Goal: Task Accomplishment & Management: Use online tool/utility

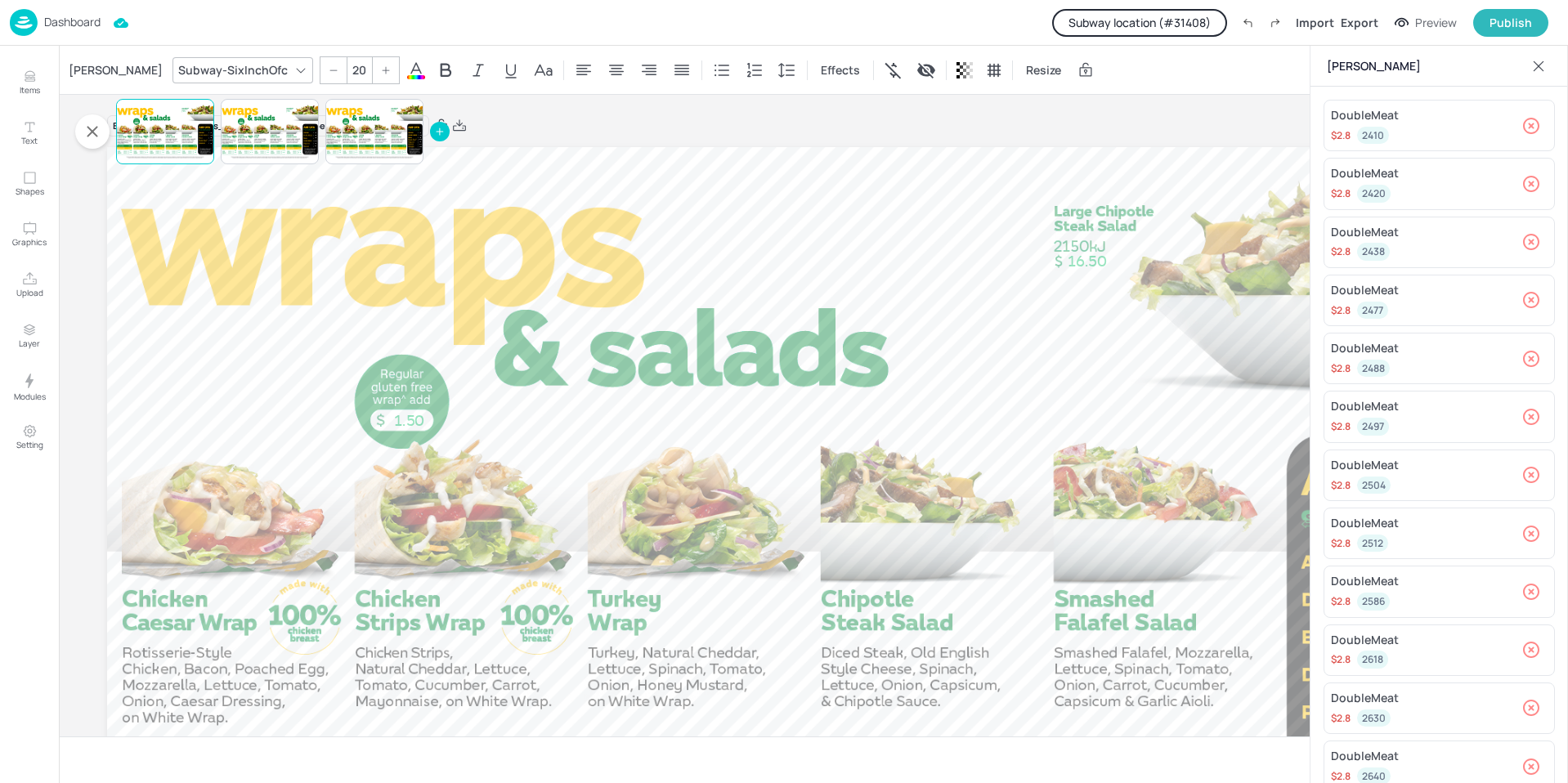
scroll to position [164, 0]
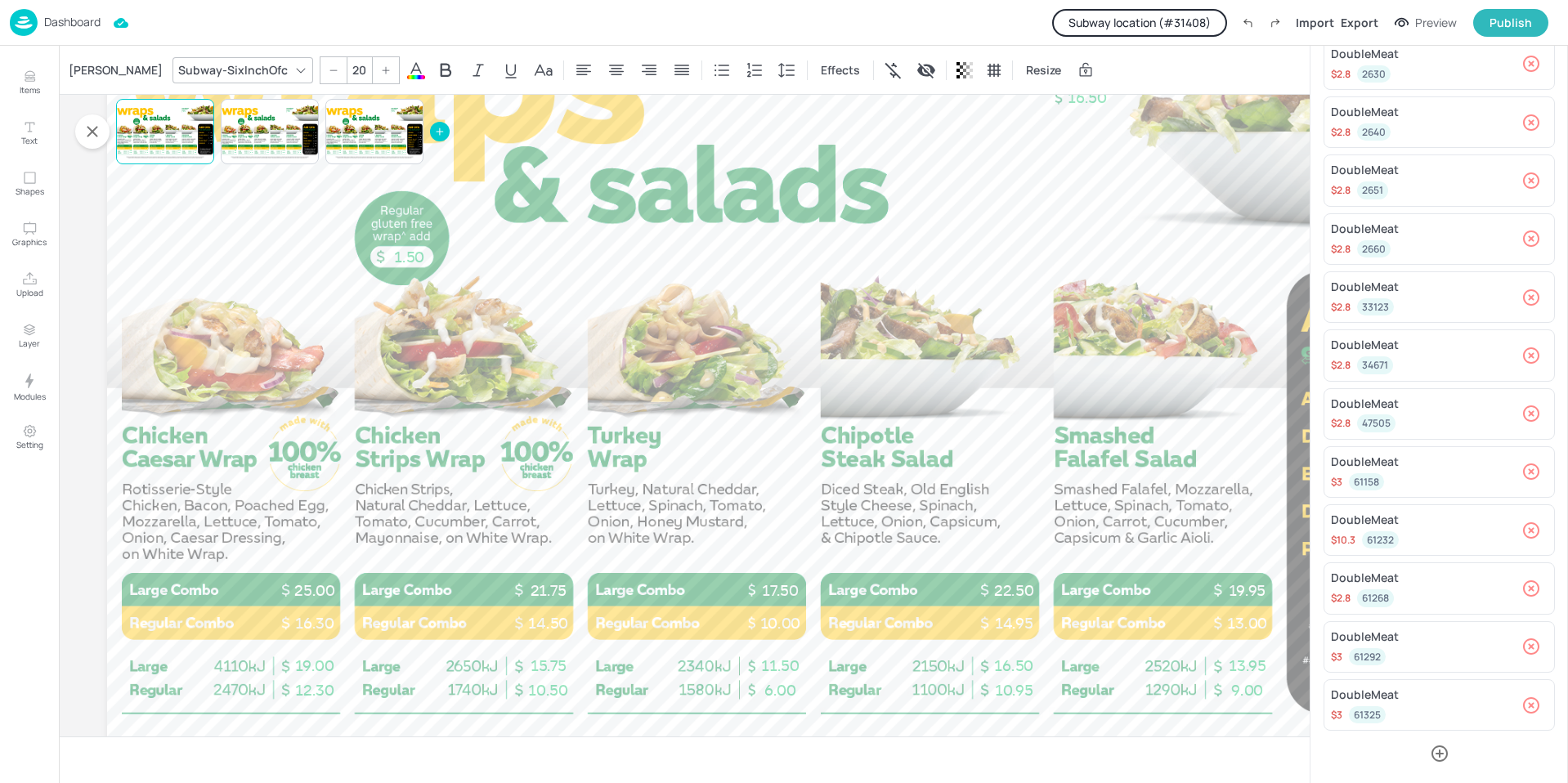
click at [80, 20] on p "Dashboard" at bounding box center [73, 21] width 57 height 11
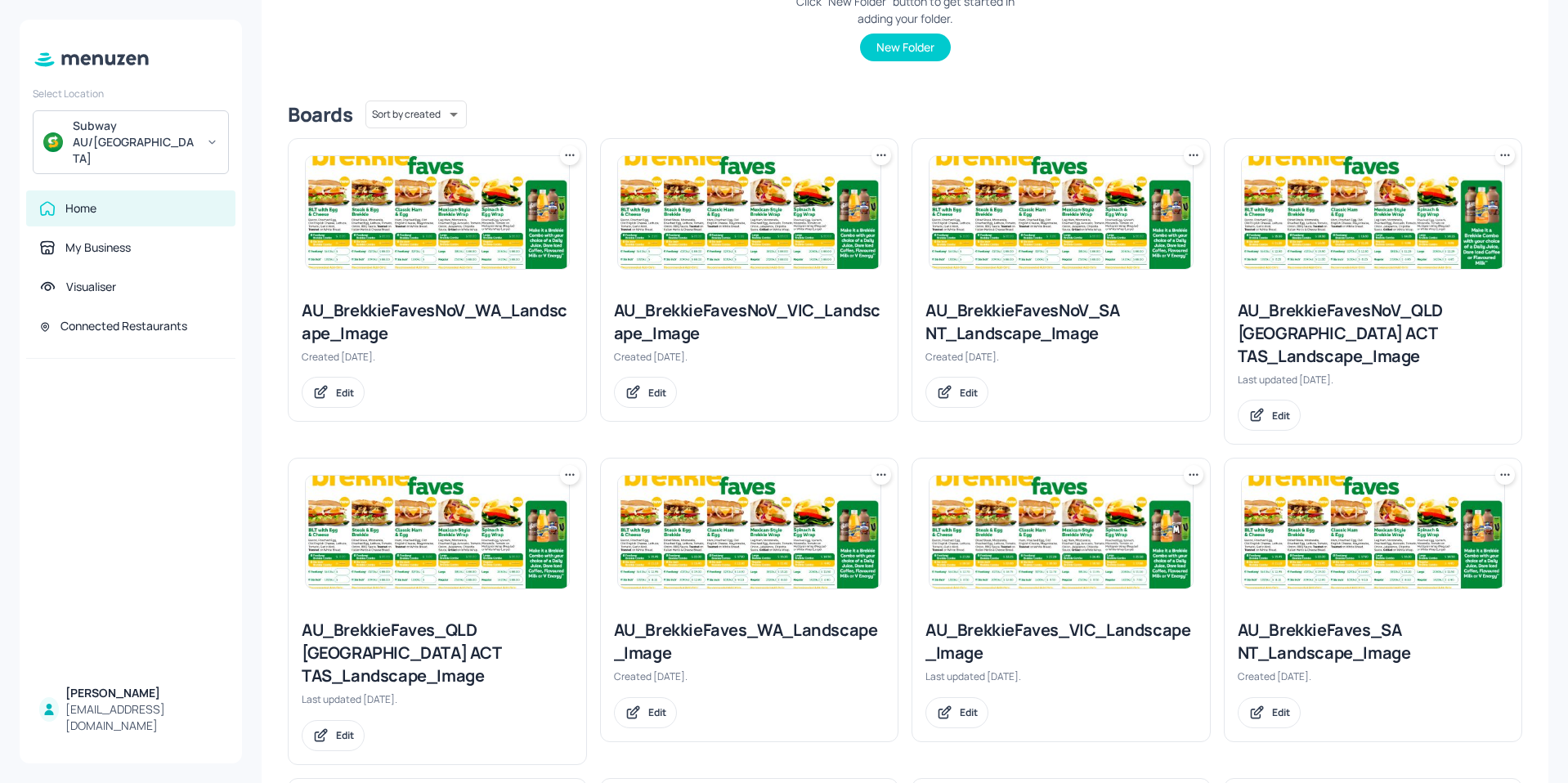
scroll to position [327, 0]
click at [1012, 492] on img at bounding box center [1061, 531] width 263 height 113
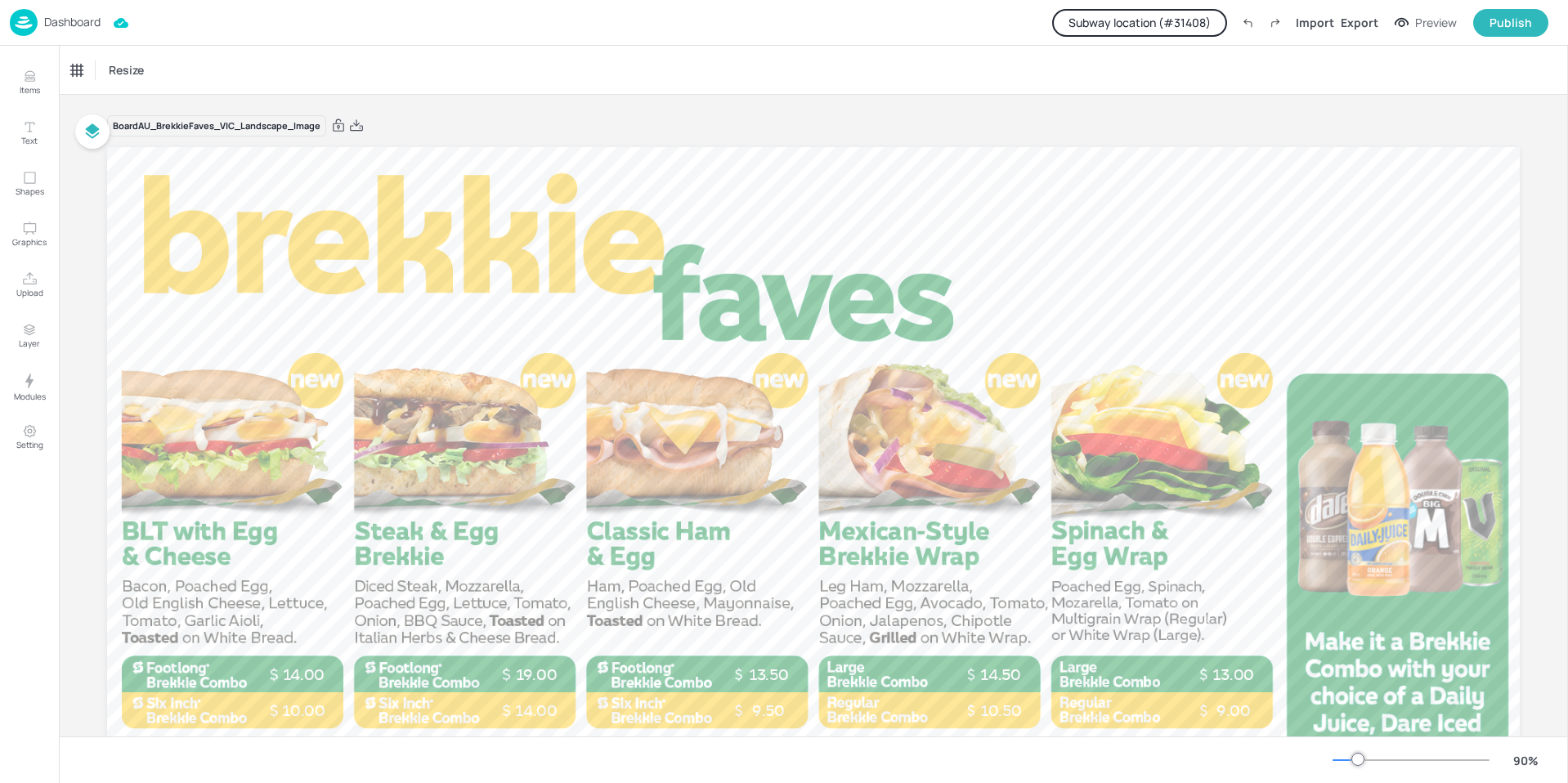
click at [1116, 15] on button "Subway location (# 31408 )" at bounding box center [1140, 22] width 175 height 27
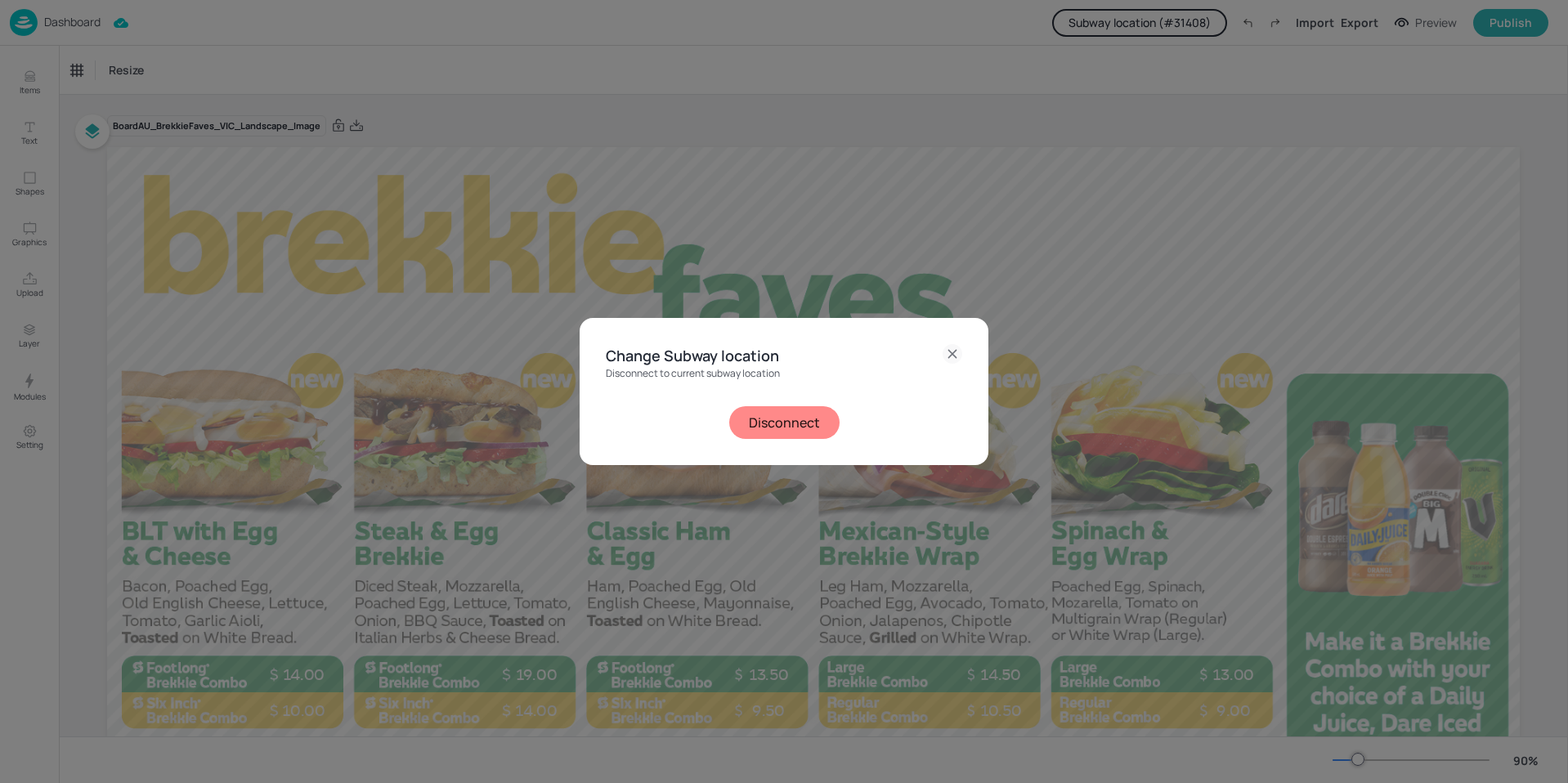
click at [786, 434] on button "Disconnect" at bounding box center [784, 422] width 111 height 33
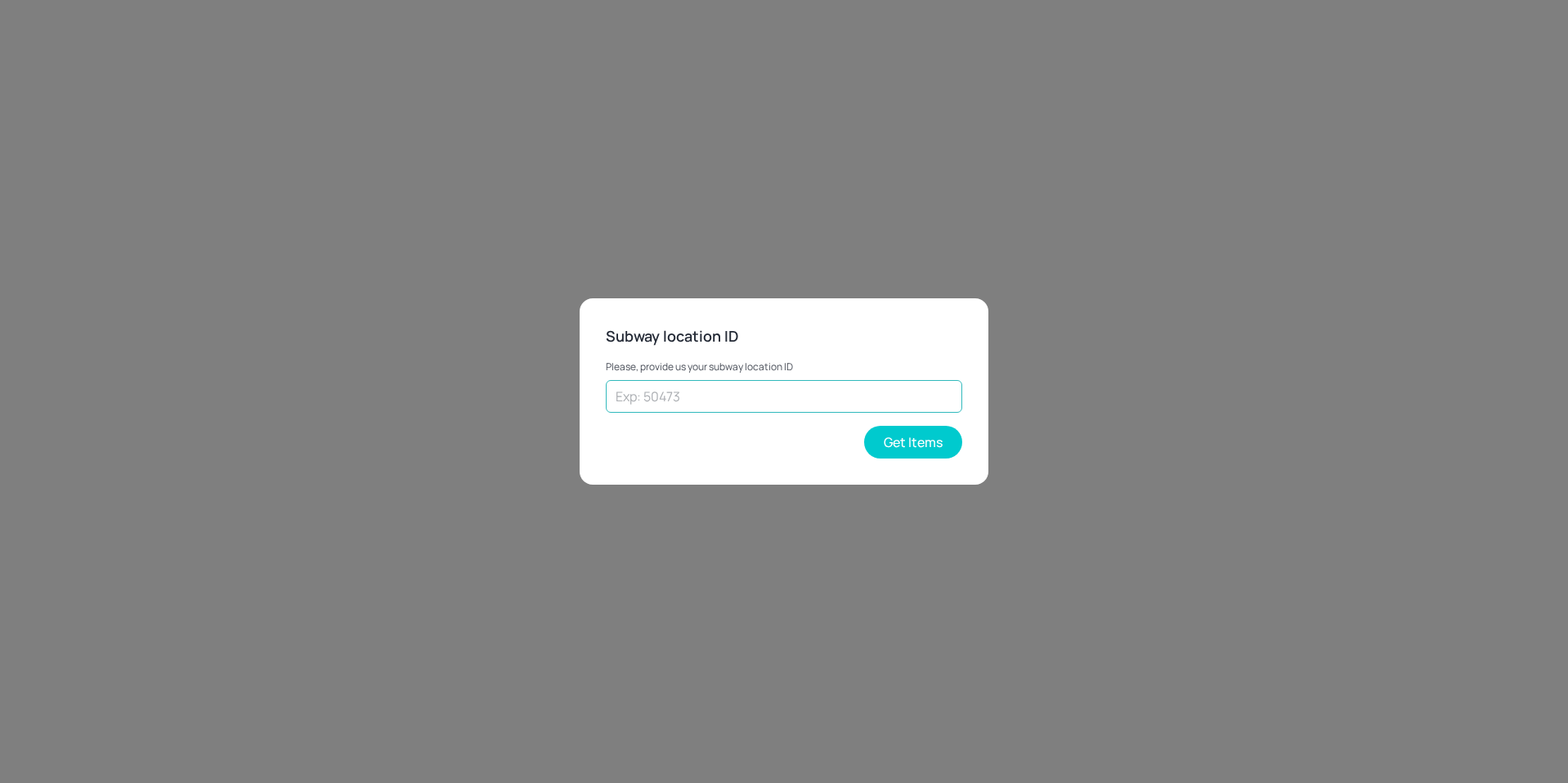
click at [772, 398] on input "text" at bounding box center [784, 397] width 356 height 33
type input "25766"
click at [918, 446] on button "Get Items" at bounding box center [913, 442] width 99 height 33
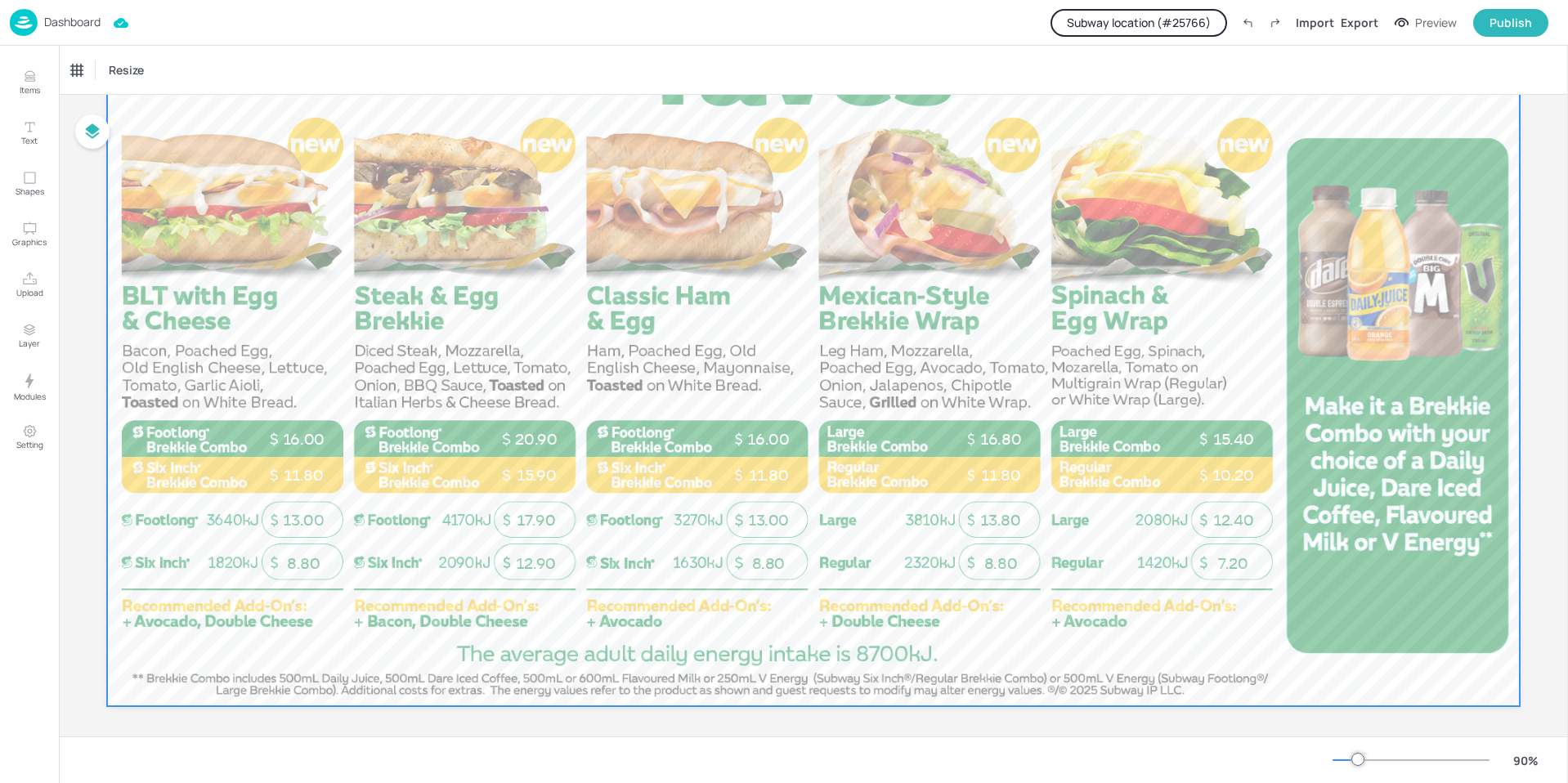
scroll to position [245, 0]
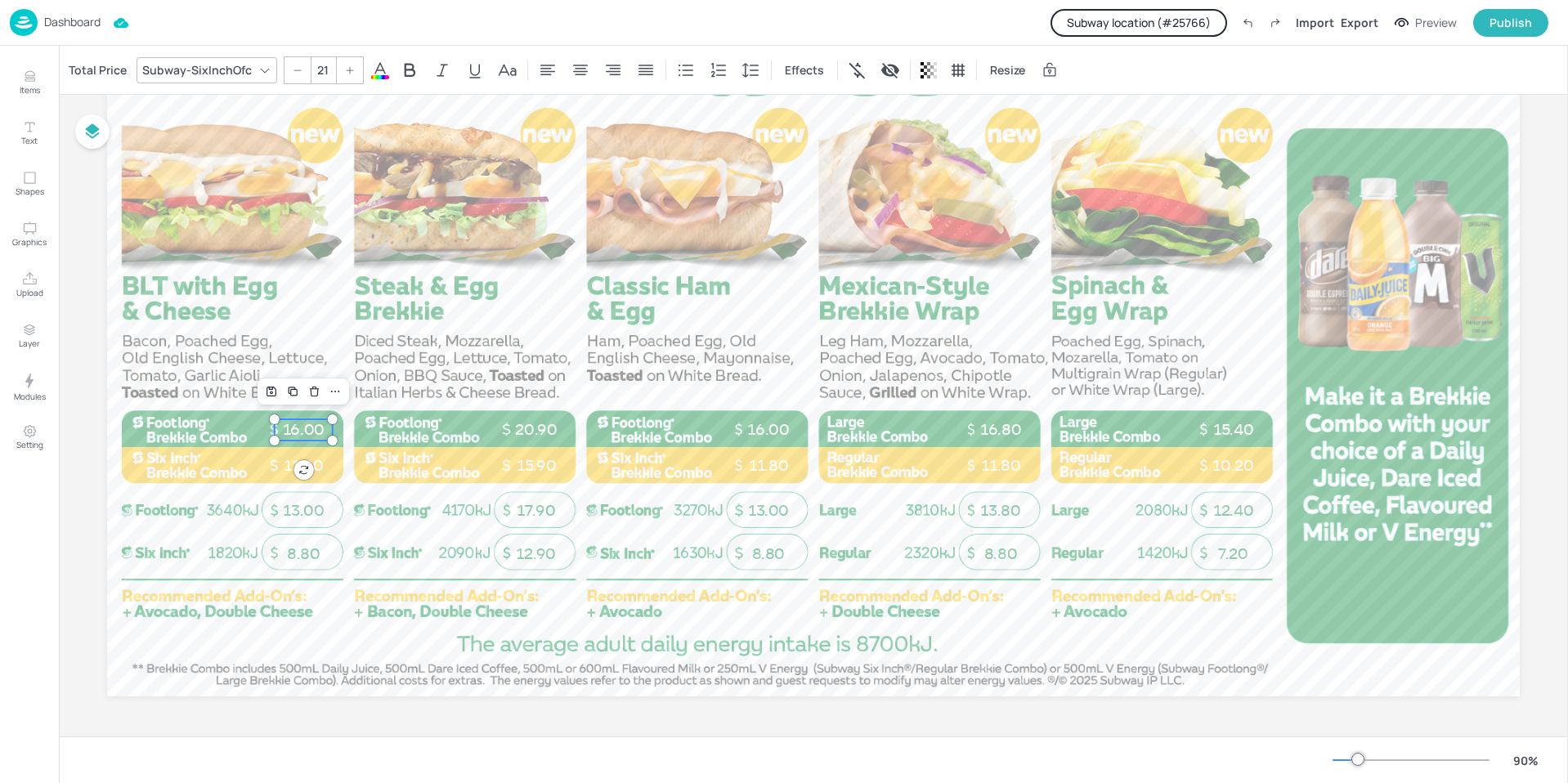
click at [286, 432] on p "16.00" at bounding box center [304, 430] width 58 height 21
click at [99, 68] on div "Total Price" at bounding box center [97, 70] width 64 height 27
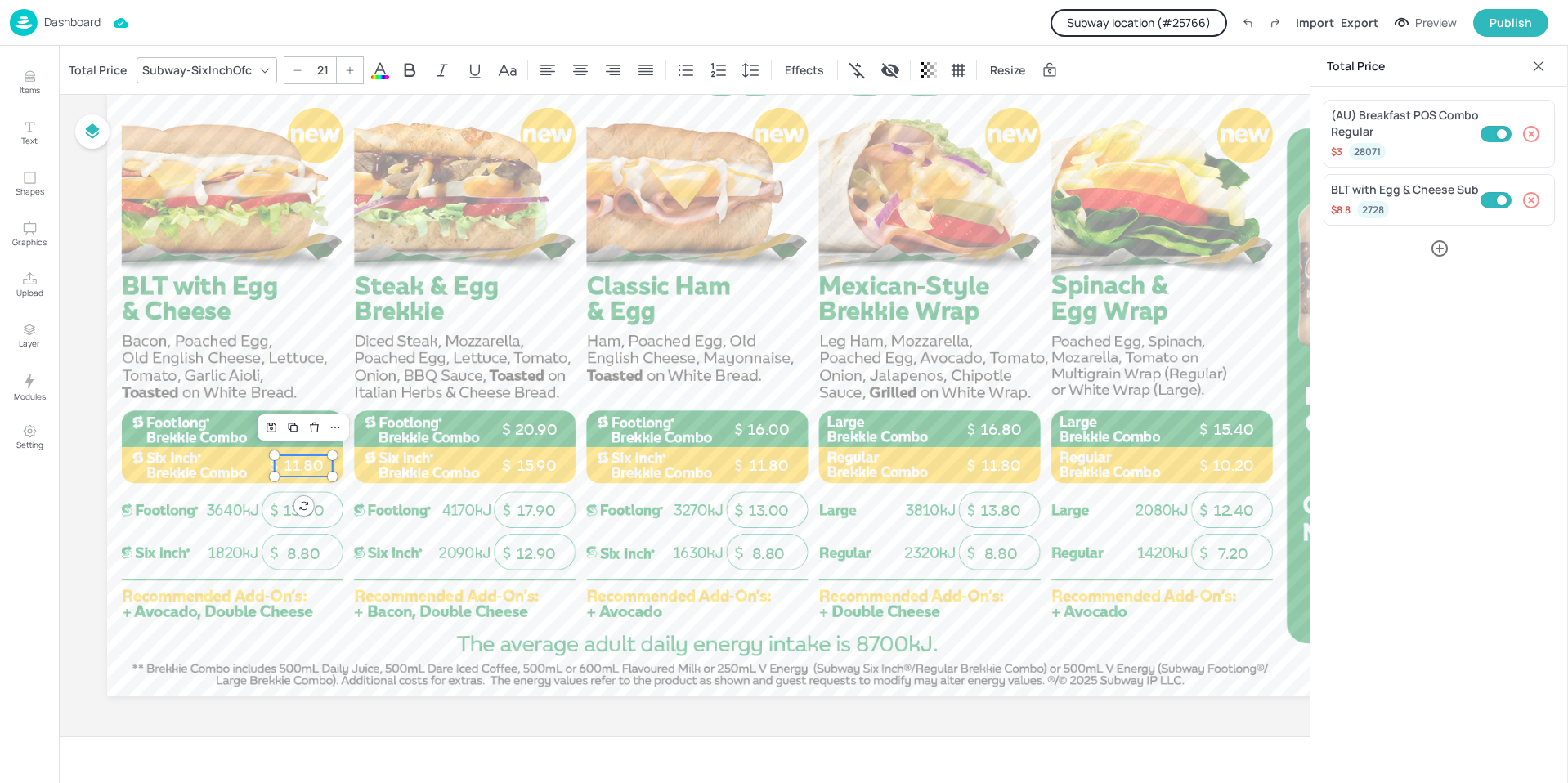
click at [284, 463] on p "11.80" at bounding box center [304, 466] width 58 height 21
click at [533, 433] on p "20.90" at bounding box center [536, 430] width 58 height 21
click at [520, 464] on p "15.90" at bounding box center [536, 466] width 58 height 21
click at [765, 422] on p "16.00" at bounding box center [769, 430] width 58 height 21
click at [745, 463] on p "11.80" at bounding box center [769, 466] width 58 height 21
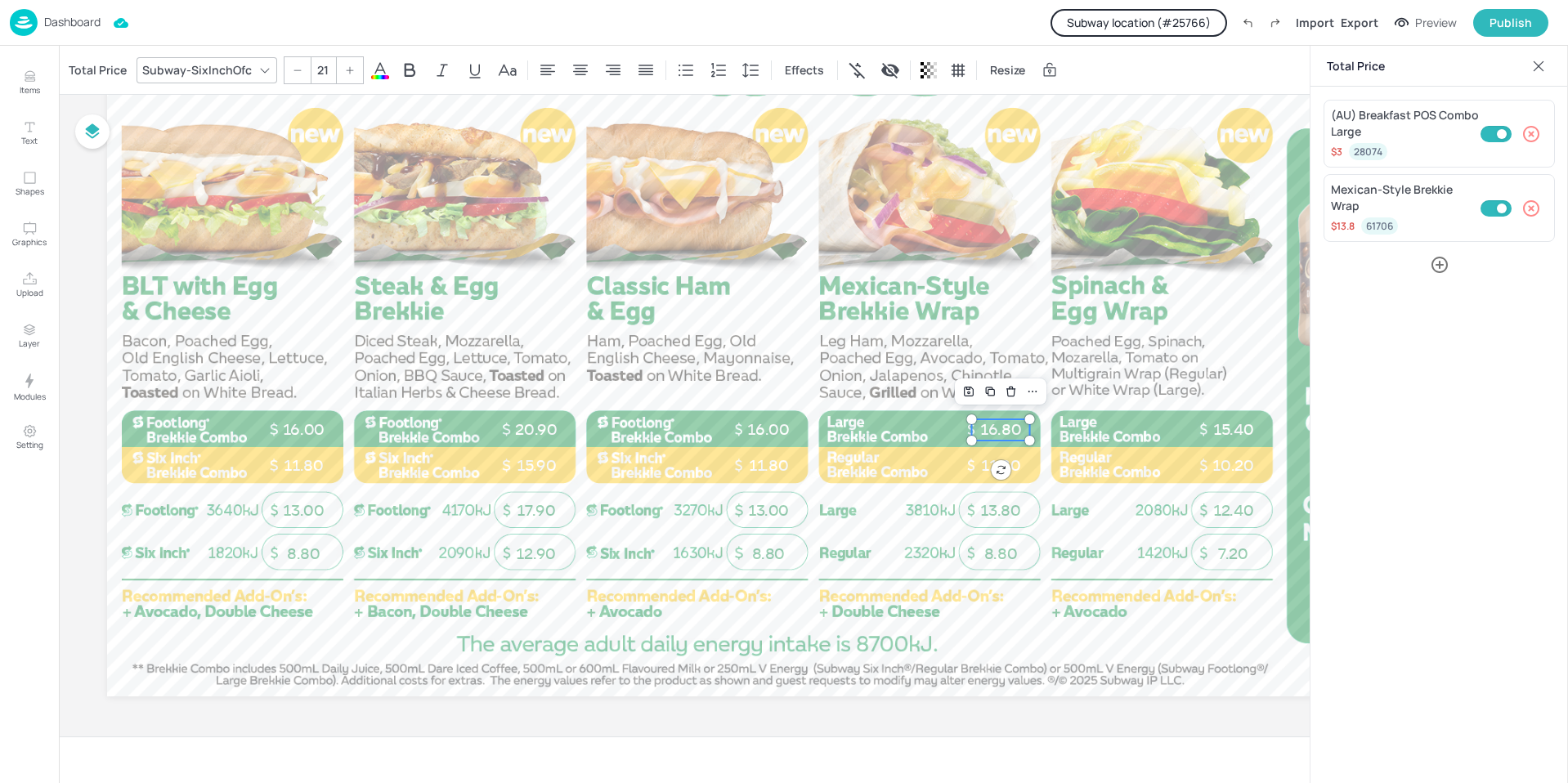
click at [988, 431] on p "16.80" at bounding box center [1002, 430] width 58 height 21
click at [981, 467] on p "11.80" at bounding box center [1002, 466] width 58 height 21
click at [1221, 434] on p "15.40" at bounding box center [1234, 430] width 58 height 21
type input "21"
click at [1209, 460] on p "10.20" at bounding box center [1234, 466] width 58 height 21
